Goal: Information Seeking & Learning: Find specific fact

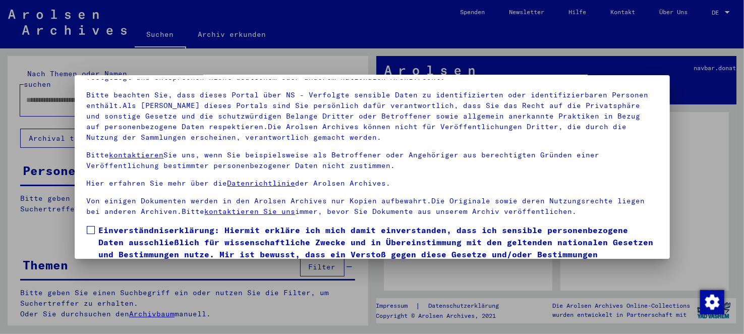
scroll to position [83, 0]
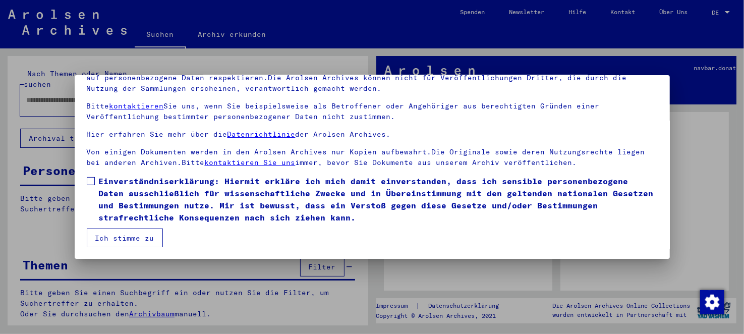
click at [95, 189] on label "Einverständniserklärung: Hiermit erkläre ich mich damit einverstanden, dass ich…" at bounding box center [372, 199] width 571 height 48
click at [124, 232] on button "Ich stimme zu" at bounding box center [125, 237] width 76 height 19
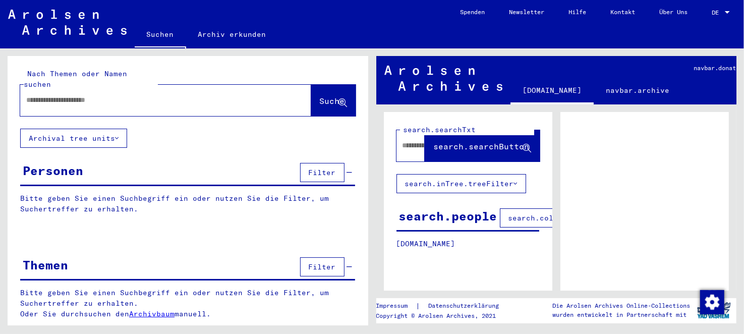
click at [100, 97] on div at bounding box center [153, 100] width 267 height 23
click at [95, 95] on input "text" at bounding box center [156, 100] width 261 height 11
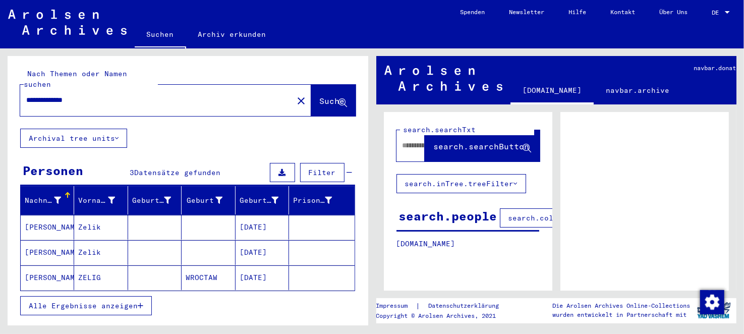
click at [68, 265] on mat-cell "[PERSON_NAME]" at bounding box center [47, 277] width 53 height 25
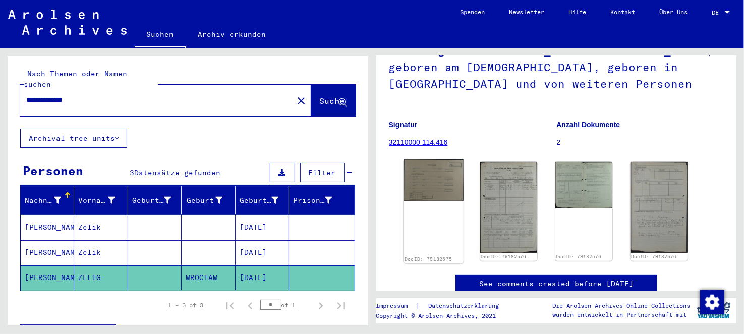
scroll to position [100, 0]
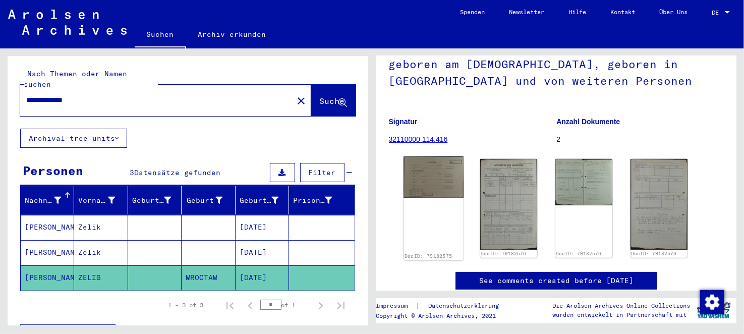
click at [437, 172] on img at bounding box center [433, 176] width 60 height 41
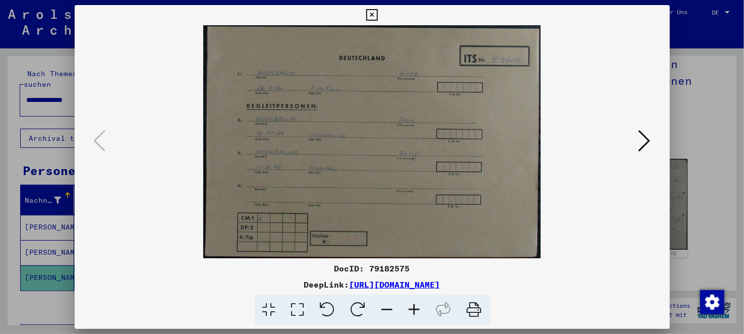
click at [634, 147] on img at bounding box center [372, 141] width 526 height 233
click at [644, 144] on icon at bounding box center [644, 141] width 12 height 24
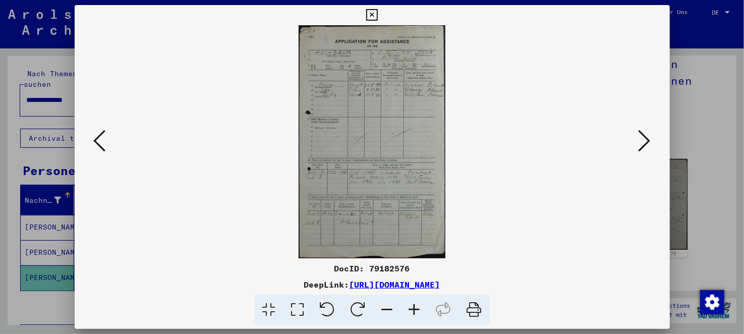
click at [416, 313] on icon at bounding box center [414, 309] width 27 height 31
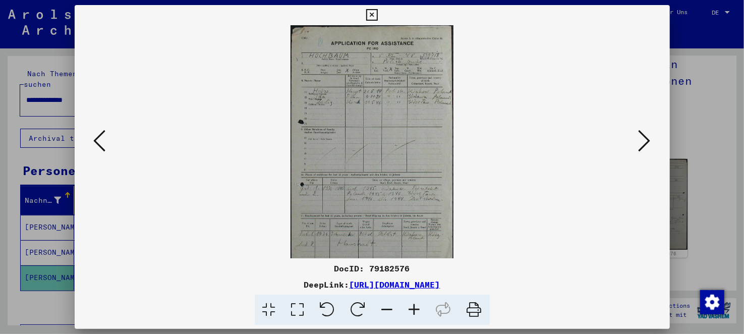
click at [416, 313] on icon at bounding box center [414, 309] width 27 height 31
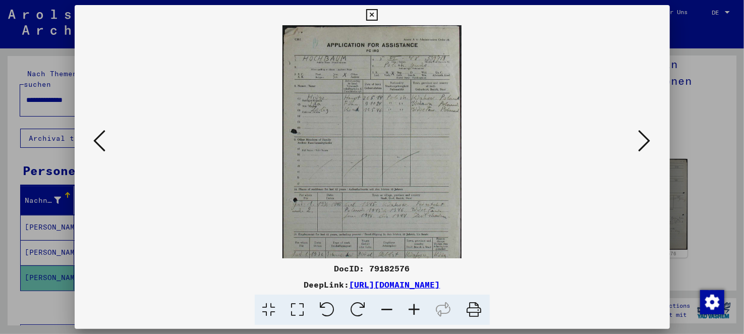
click at [416, 313] on icon at bounding box center [414, 309] width 27 height 31
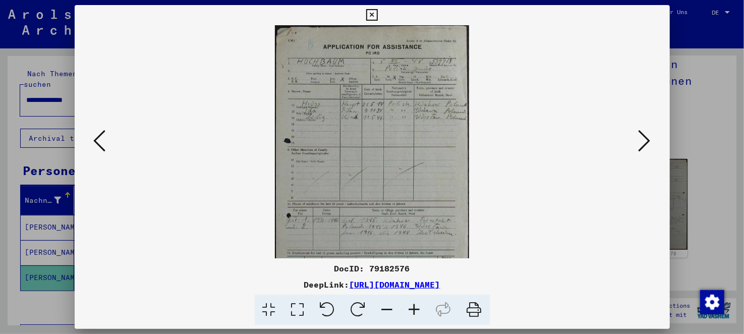
click at [416, 313] on icon at bounding box center [414, 309] width 27 height 31
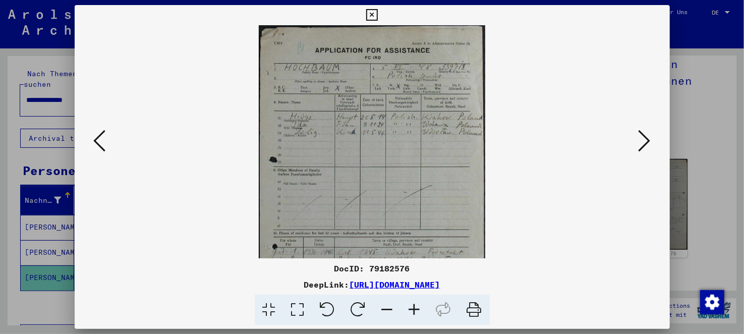
click at [416, 313] on icon at bounding box center [414, 309] width 27 height 31
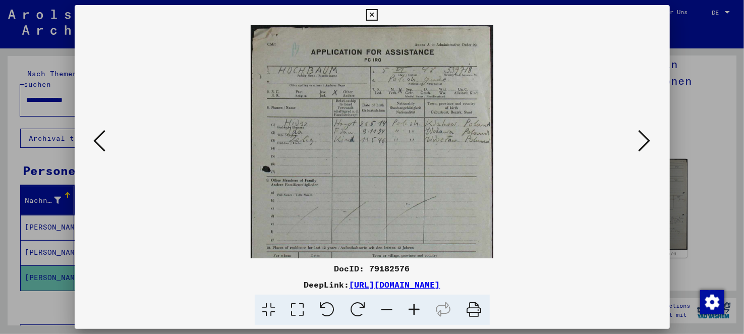
click at [416, 313] on icon at bounding box center [414, 309] width 27 height 31
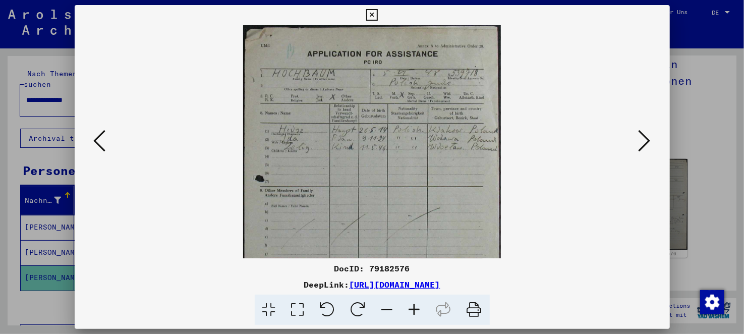
click at [416, 313] on icon at bounding box center [414, 309] width 27 height 31
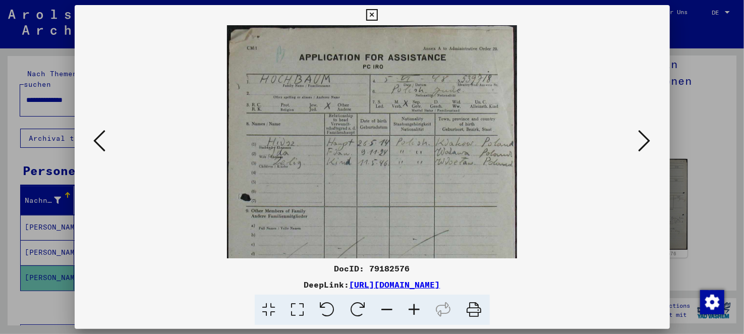
click at [416, 313] on icon at bounding box center [414, 309] width 27 height 31
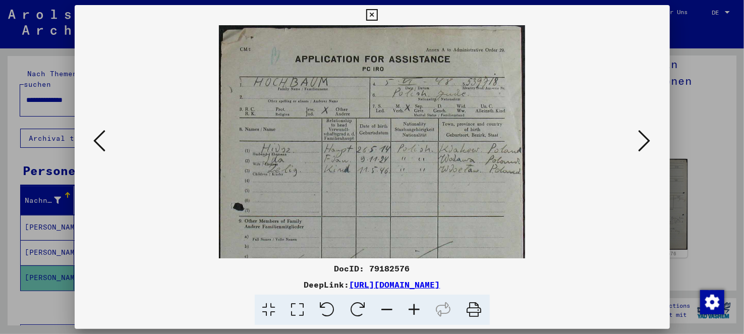
click at [416, 313] on icon at bounding box center [414, 309] width 27 height 31
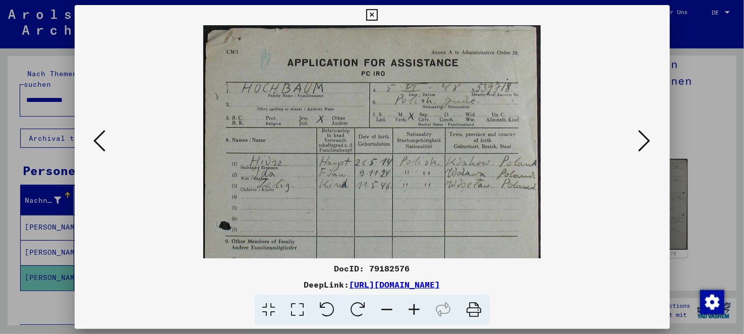
click at [416, 313] on icon at bounding box center [414, 309] width 27 height 31
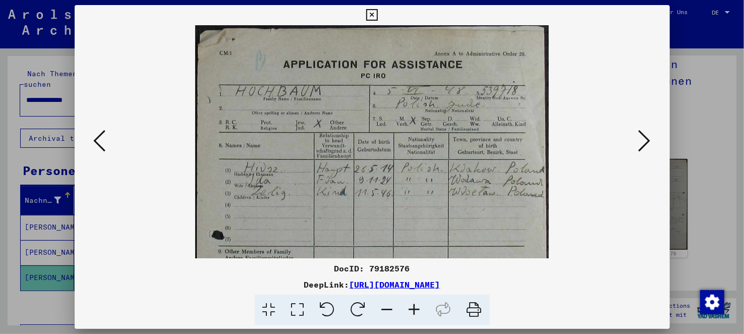
click at [700, 131] on div at bounding box center [372, 167] width 744 height 334
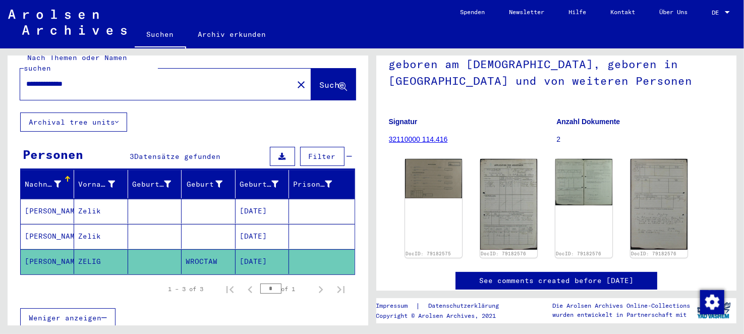
scroll to position [0, 0]
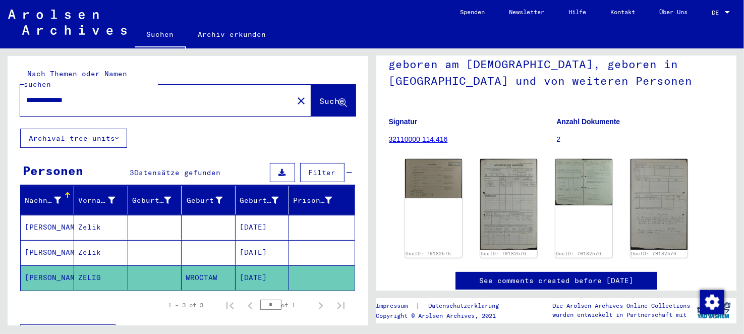
drag, startPoint x: 94, startPoint y: 91, endPoint x: 69, endPoint y: 95, distance: 25.0
click at [69, 95] on div "**********" at bounding box center [153, 100] width 267 height 23
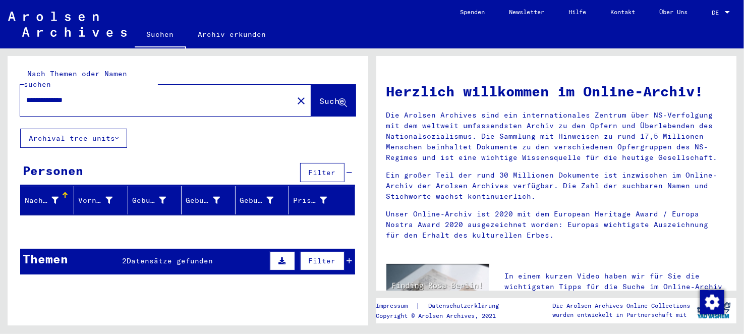
click at [80, 95] on input "**********" at bounding box center [153, 100] width 255 height 11
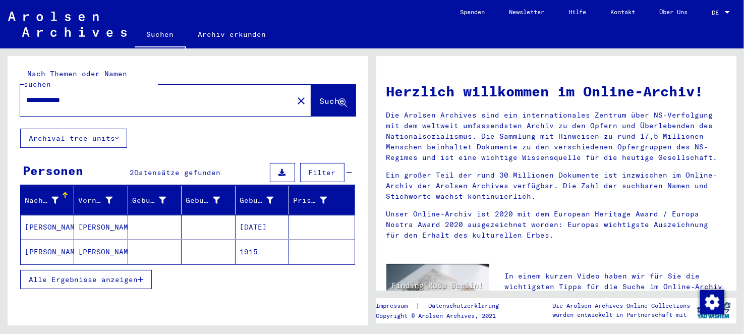
click at [95, 246] on mat-cell "[PERSON_NAME]" at bounding box center [100, 252] width 53 height 24
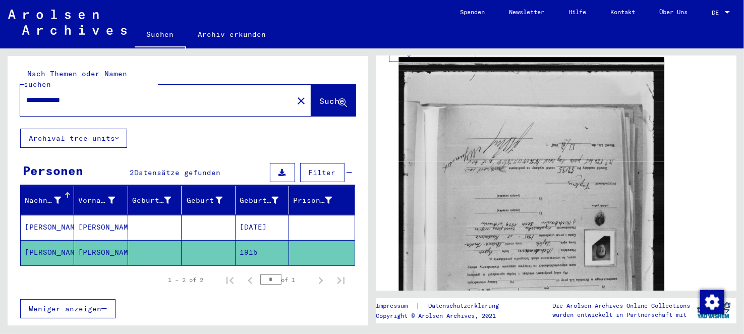
scroll to position [302, 0]
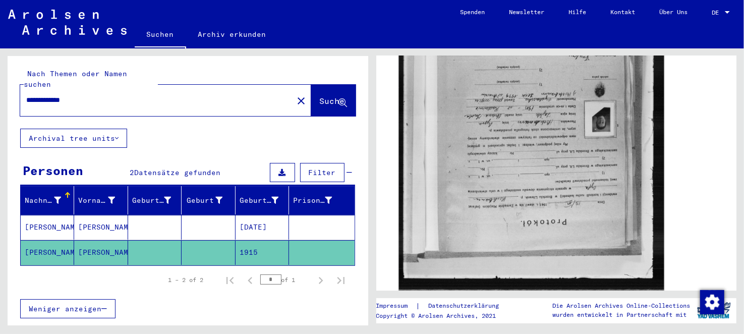
click at [492, 178] on img at bounding box center [530, 112] width 265 height 368
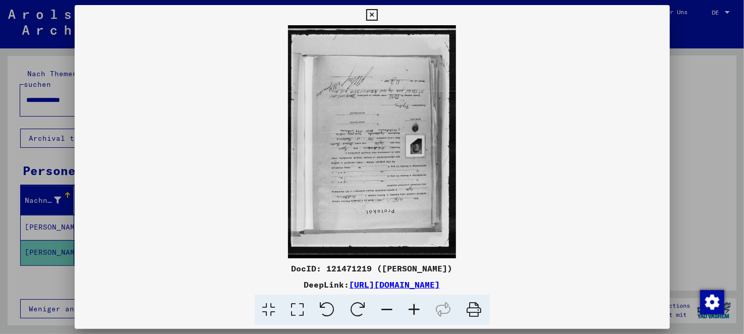
click at [359, 306] on icon at bounding box center [358, 309] width 31 height 31
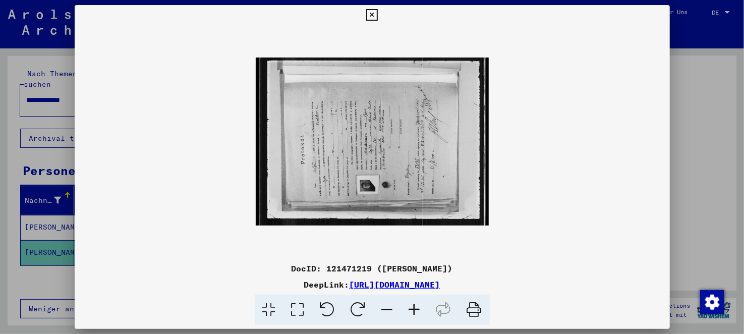
click at [359, 306] on icon at bounding box center [358, 309] width 31 height 31
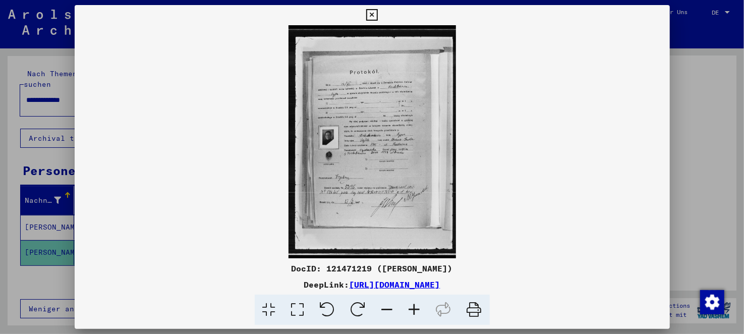
click at [419, 307] on icon at bounding box center [414, 309] width 27 height 31
click at [421, 308] on icon at bounding box center [414, 309] width 27 height 31
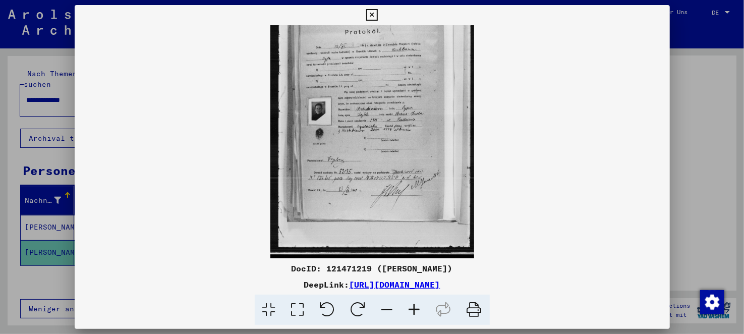
click at [421, 308] on icon at bounding box center [414, 309] width 27 height 31
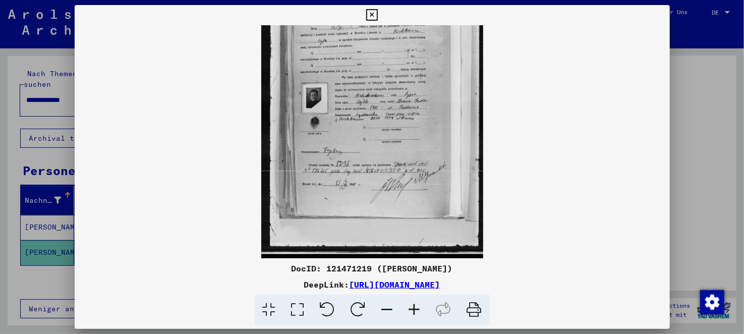
click at [421, 308] on icon at bounding box center [414, 309] width 27 height 31
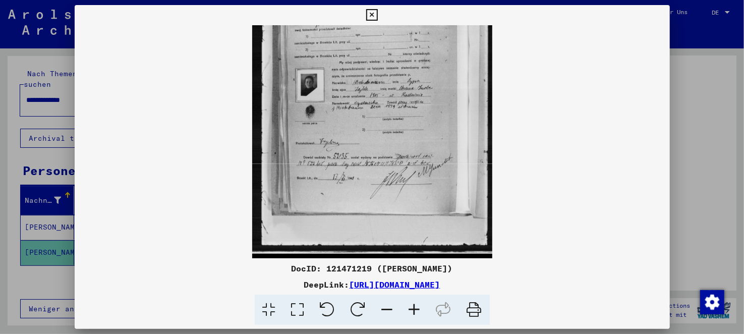
click at [421, 308] on icon at bounding box center [414, 309] width 27 height 31
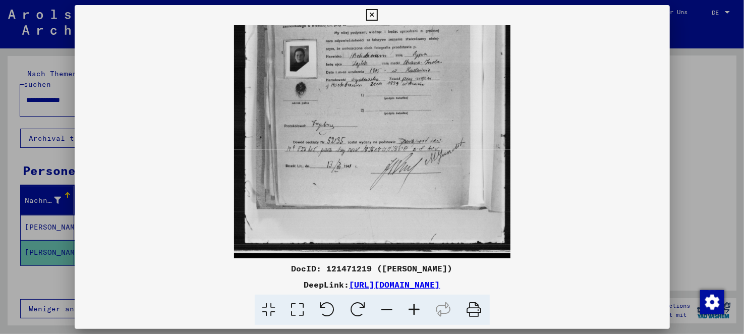
click at [421, 308] on icon at bounding box center [414, 309] width 27 height 31
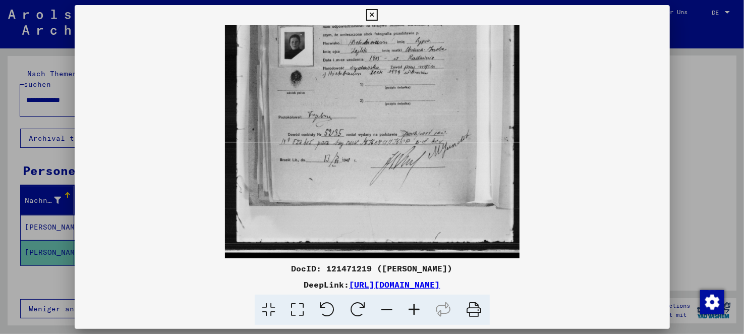
click at [421, 308] on icon at bounding box center [414, 309] width 27 height 31
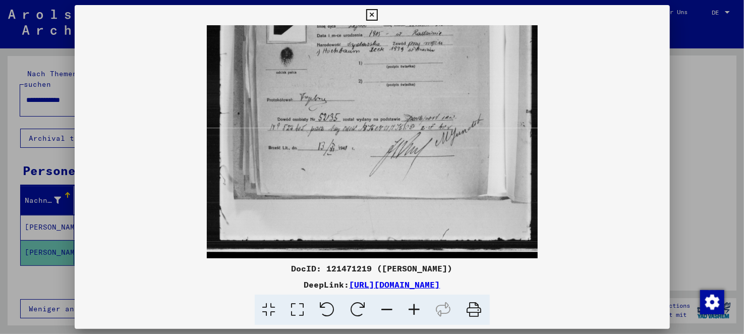
click at [421, 308] on icon at bounding box center [414, 309] width 27 height 31
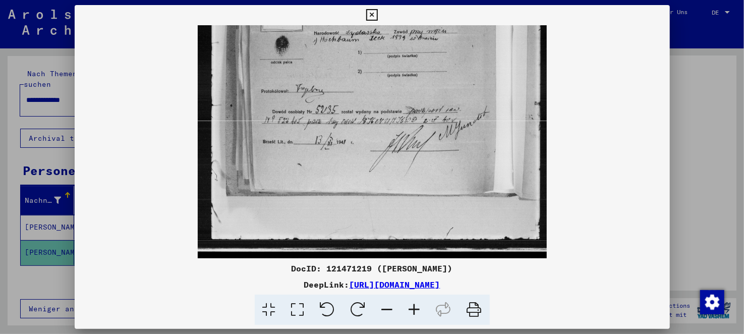
click at [421, 308] on icon at bounding box center [414, 309] width 27 height 31
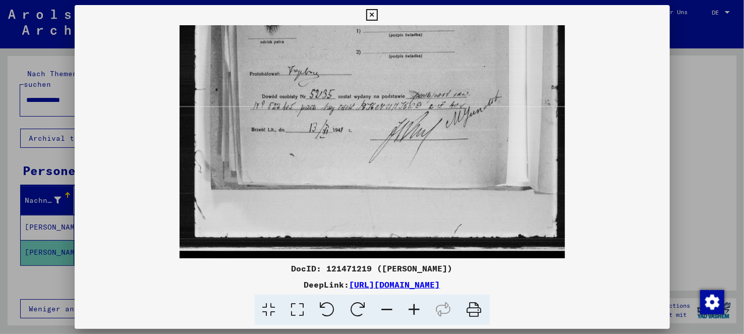
drag, startPoint x: 435, startPoint y: 49, endPoint x: 442, endPoint y: 151, distance: 102.1
drag, startPoint x: 734, startPoint y: 170, endPoint x: 731, endPoint y: 127, distance: 43.5
click at [731, 127] on div at bounding box center [372, 167] width 744 height 334
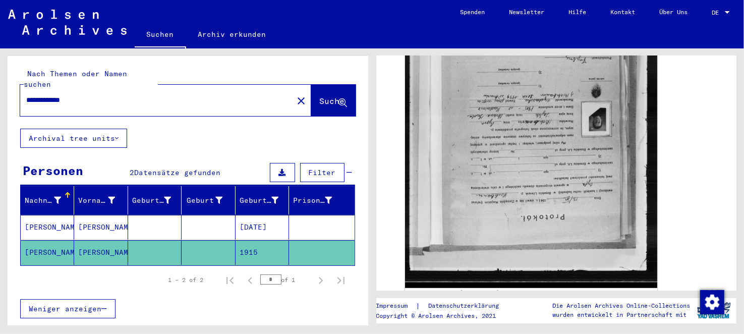
click at [75, 95] on input "**********" at bounding box center [156, 100] width 261 height 11
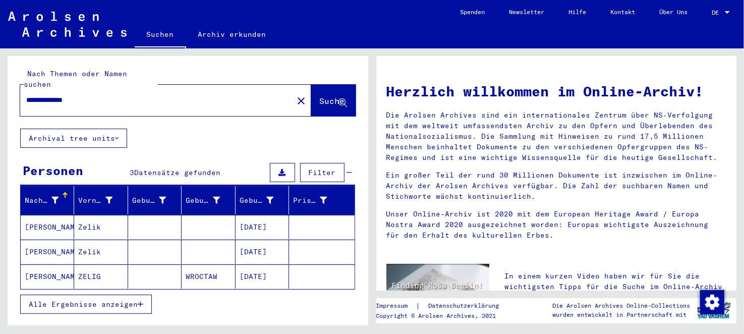
click at [82, 95] on input "**********" at bounding box center [153, 100] width 255 height 11
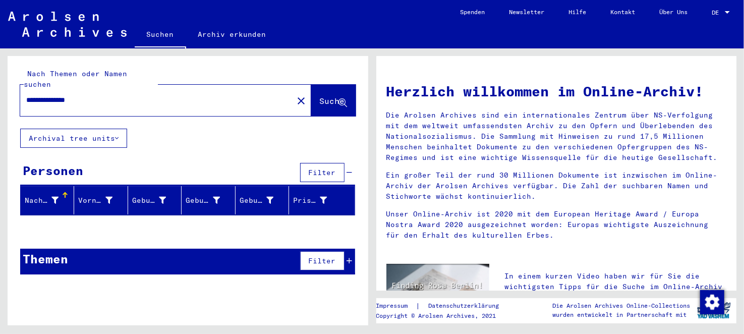
click at [82, 95] on input "**********" at bounding box center [153, 100] width 255 height 11
type input "**********"
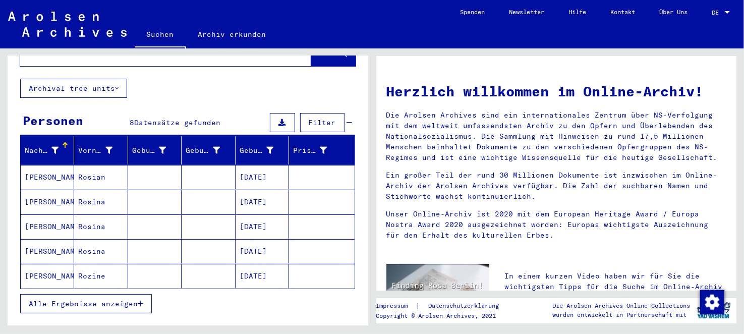
scroll to position [99, 0]
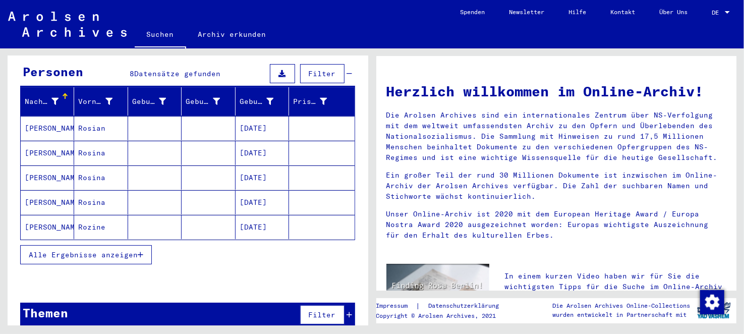
click at [164, 121] on mat-cell at bounding box center [154, 128] width 53 height 24
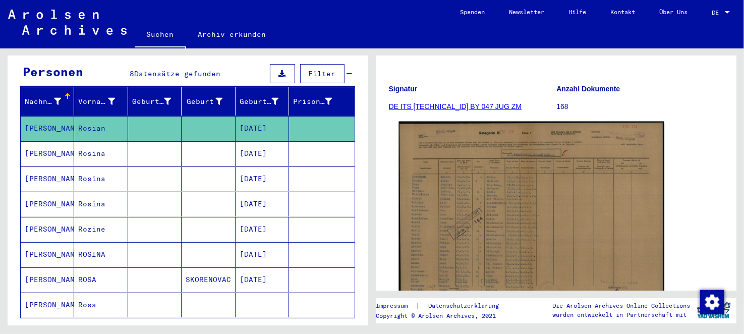
scroll to position [202, 0]
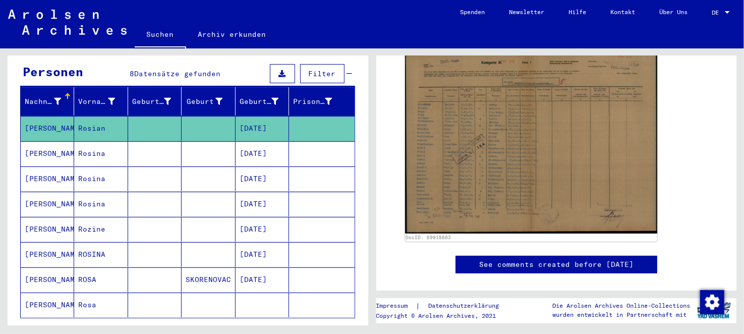
click at [136, 145] on mat-cell at bounding box center [154, 153] width 53 height 25
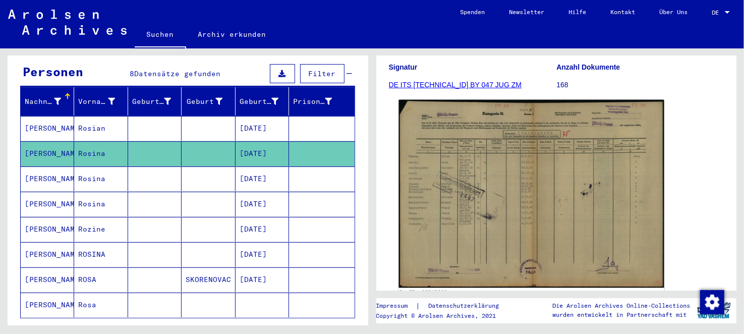
scroll to position [151, 0]
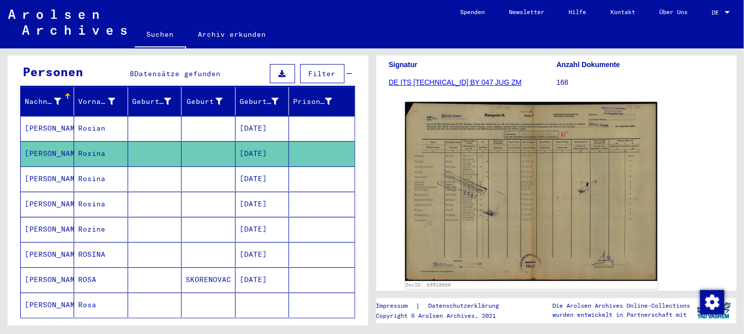
click at [196, 166] on mat-cell at bounding box center [208, 178] width 53 height 25
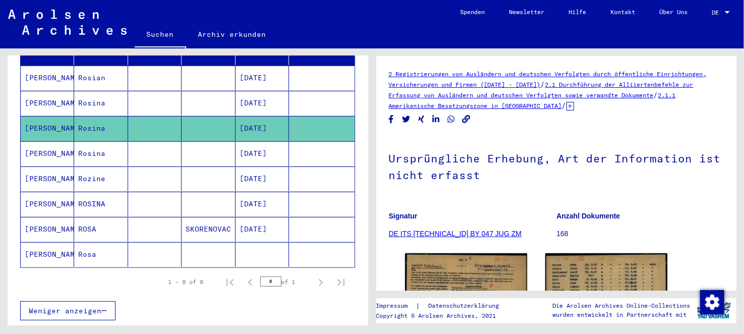
scroll to position [200, 0]
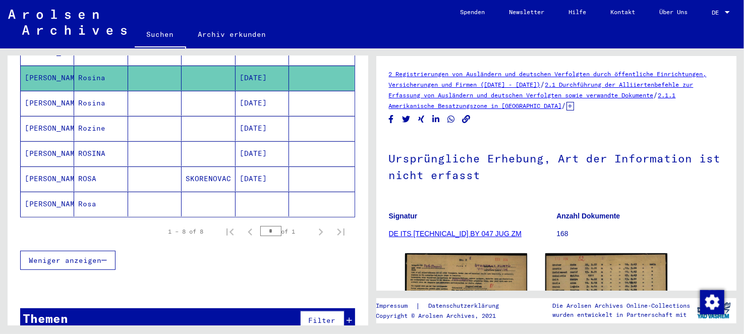
click at [187, 192] on mat-cell at bounding box center [208, 204] width 53 height 25
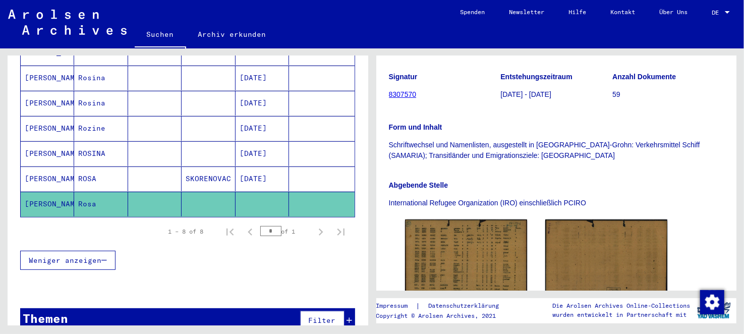
scroll to position [302, 0]
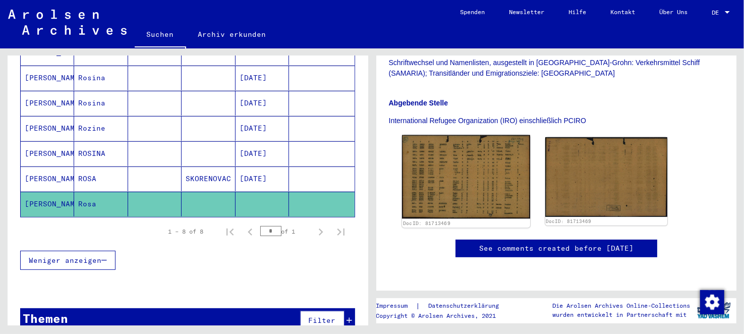
click at [473, 135] on img at bounding box center [465, 177] width 128 height 84
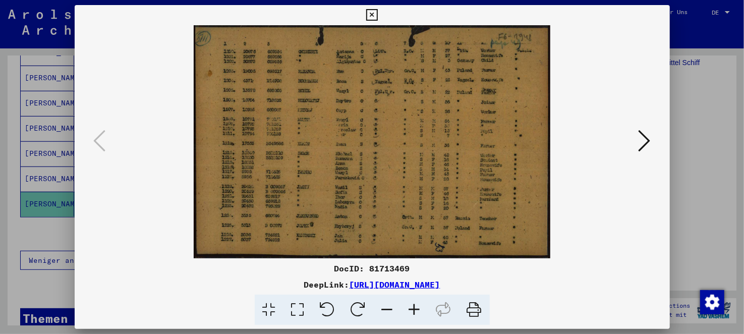
drag, startPoint x: 743, startPoint y: 91, endPoint x: 733, endPoint y: 94, distance: 10.2
click at [741, 91] on div at bounding box center [372, 167] width 744 height 334
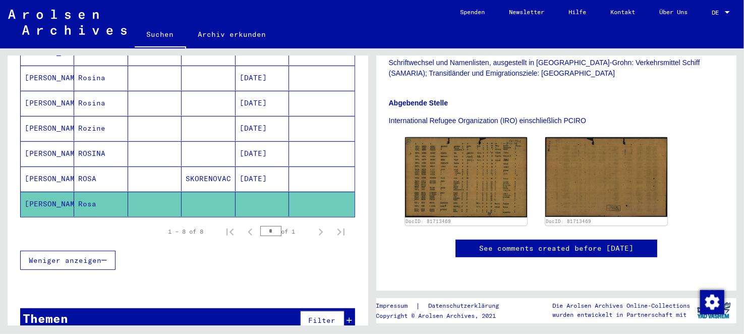
scroll to position [0, 0]
